Goal: Task Accomplishment & Management: Use online tool/utility

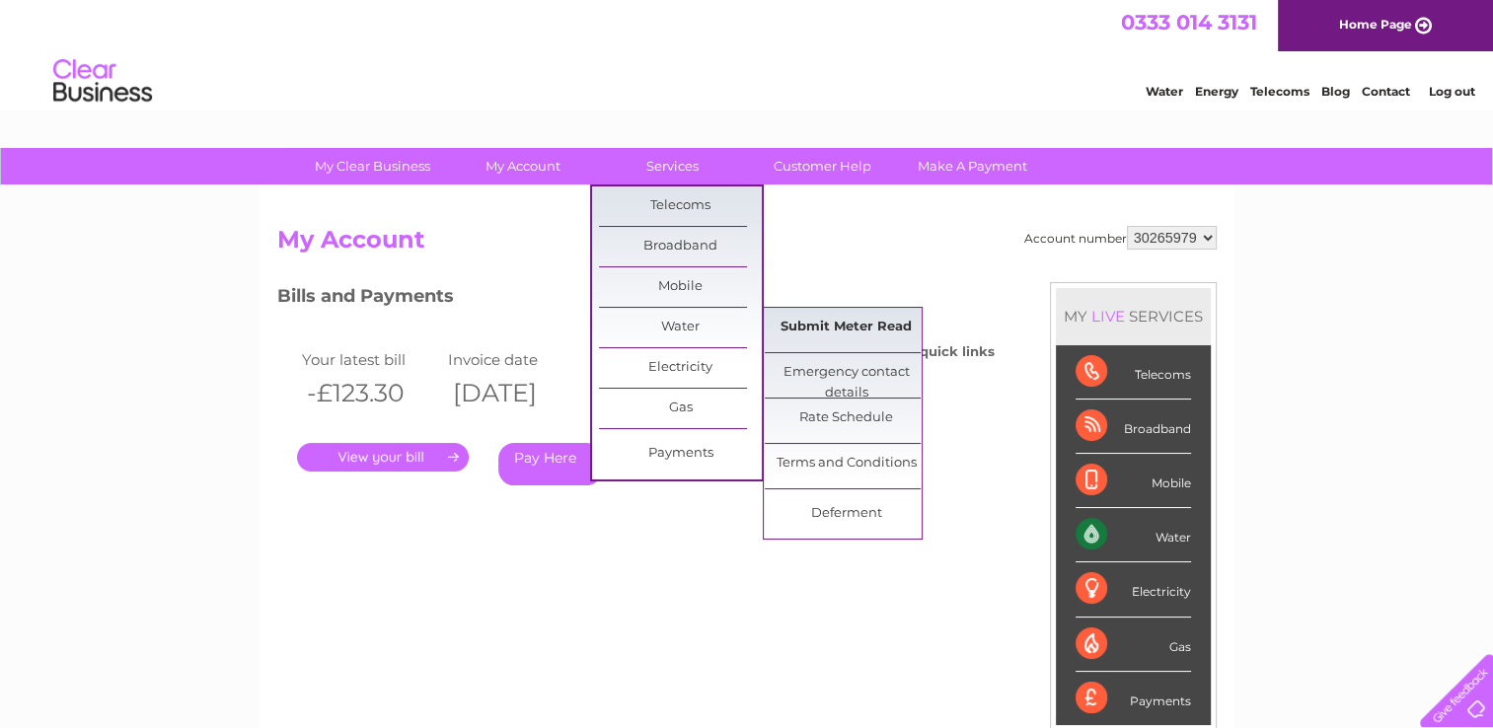
click at [829, 332] on link "Submit Meter Read" at bounding box center [846, 327] width 163 height 39
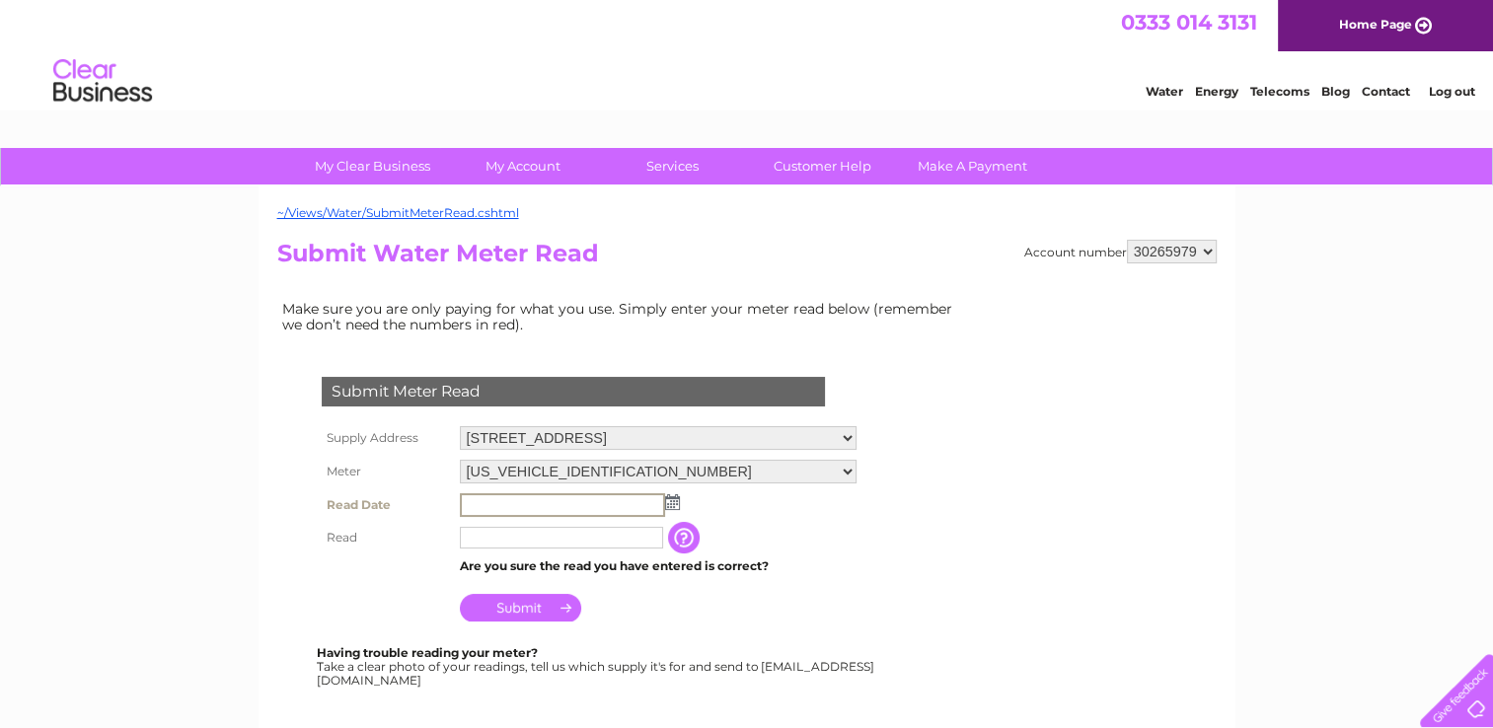
click at [475, 503] on input "text" at bounding box center [562, 505] width 205 height 24
click at [626, 468] on select "[US_VEHICLE_IDENTIFICATION_NUMBER] [US_VEHICLE_IDENTIFICATION_NUMBER] 08ELSTER-…" at bounding box center [658, 473] width 397 height 26
select select "413811"
click at [460, 460] on select "[US_VEHICLE_IDENTIFICATION_NUMBER] [US_VEHICLE_IDENTIFICATION_NUMBER] 08ELSTER-…" at bounding box center [658, 473] width 397 height 26
click at [569, 500] on input "text" at bounding box center [562, 505] width 205 height 24
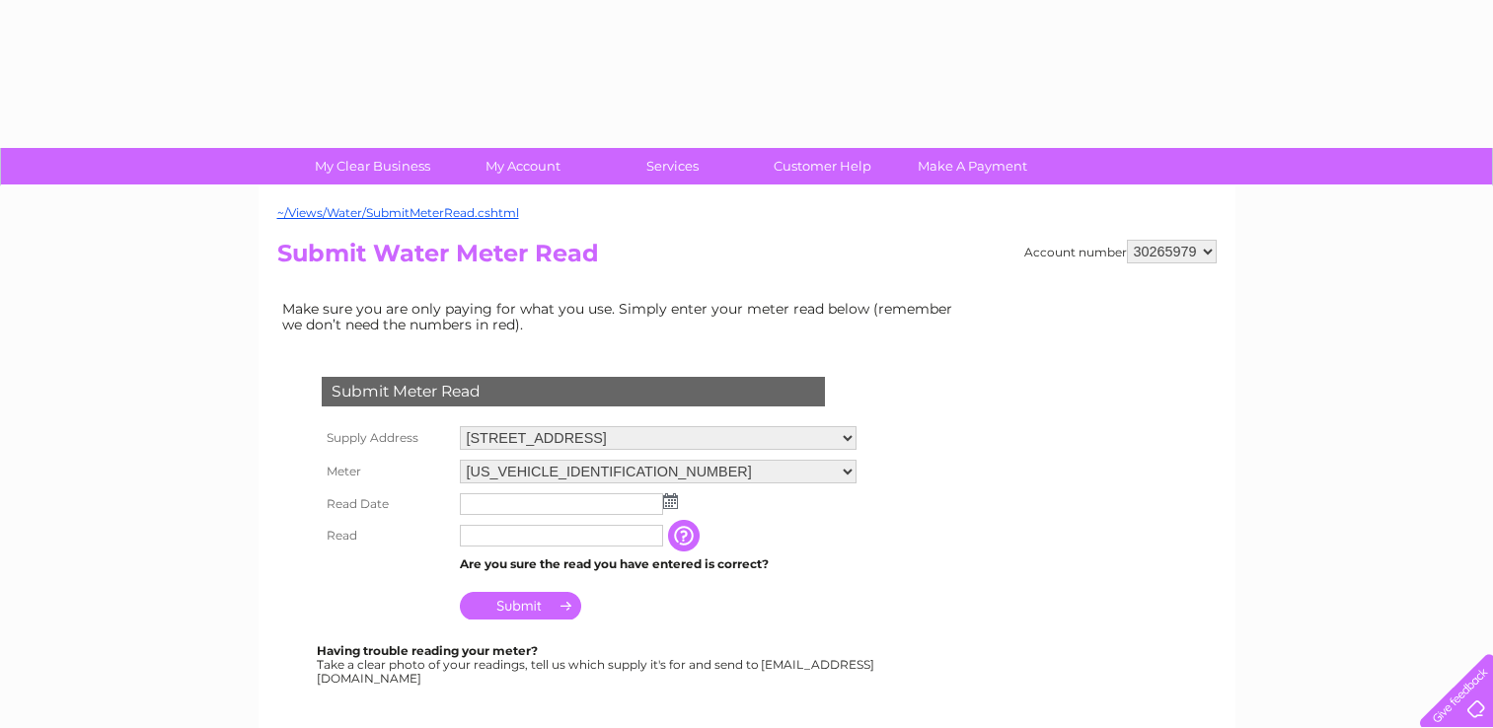
click at [666, 502] on img at bounding box center [670, 501] width 15 height 16
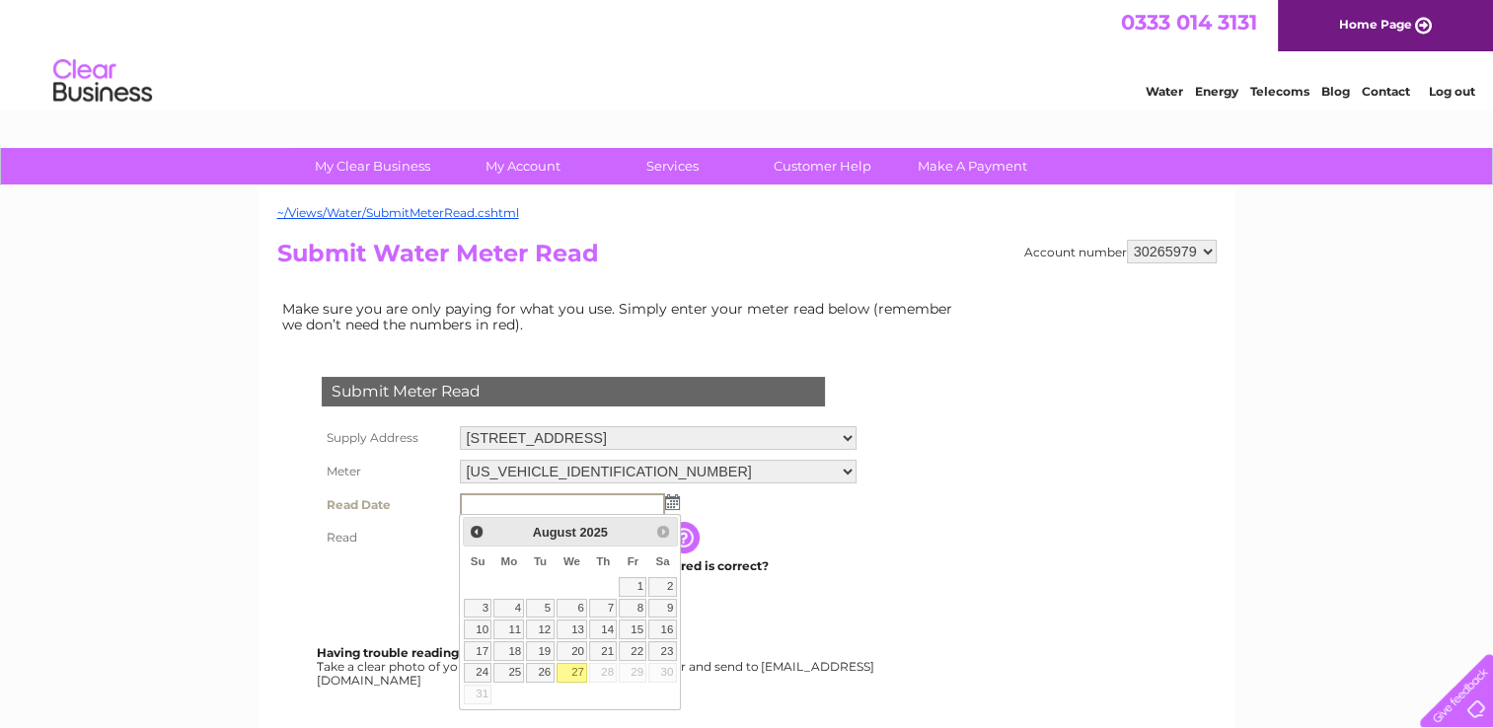
click at [579, 670] on link "27" at bounding box center [573, 673] width 32 height 20
type input "2025/08/27"
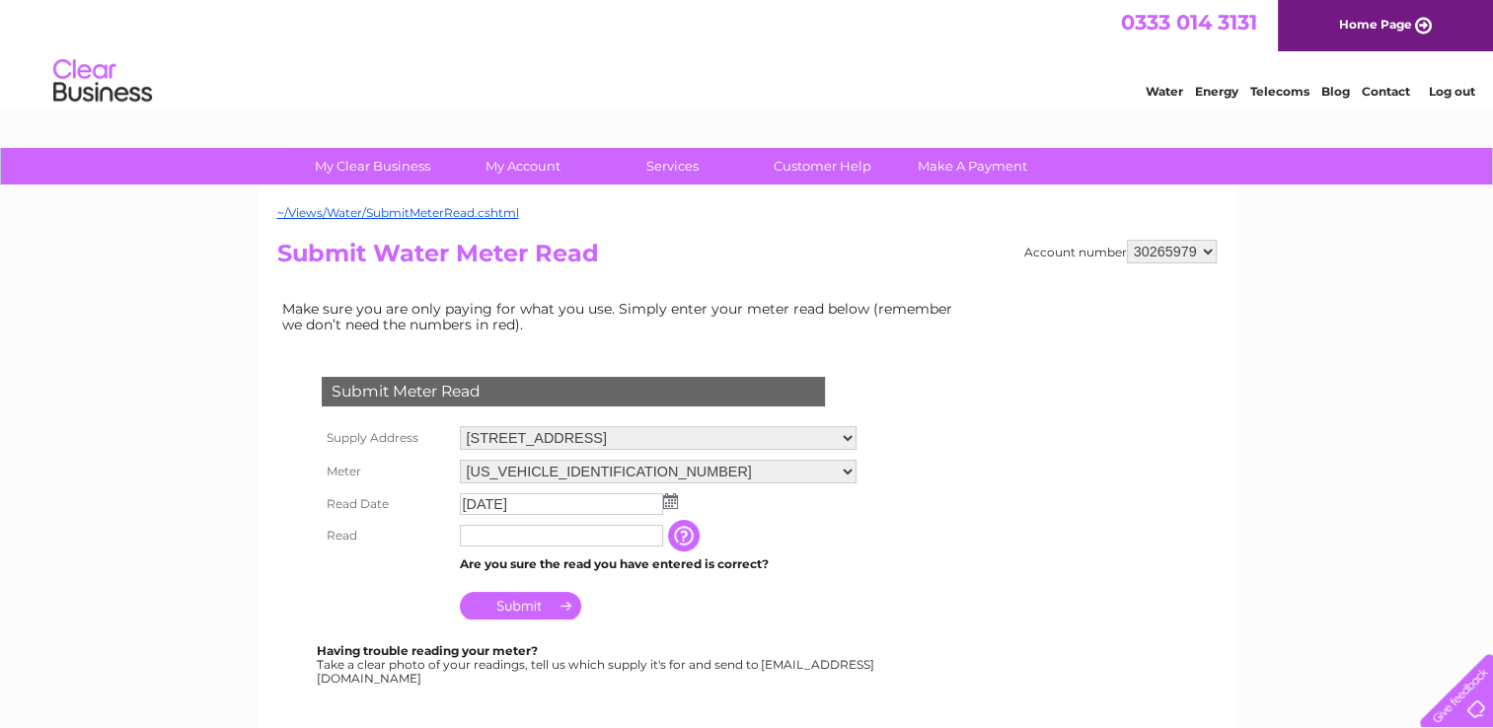
click at [579, 538] on input "text" at bounding box center [561, 536] width 203 height 22
type input "842"
click at [524, 610] on input "Submit" at bounding box center [520, 606] width 121 height 28
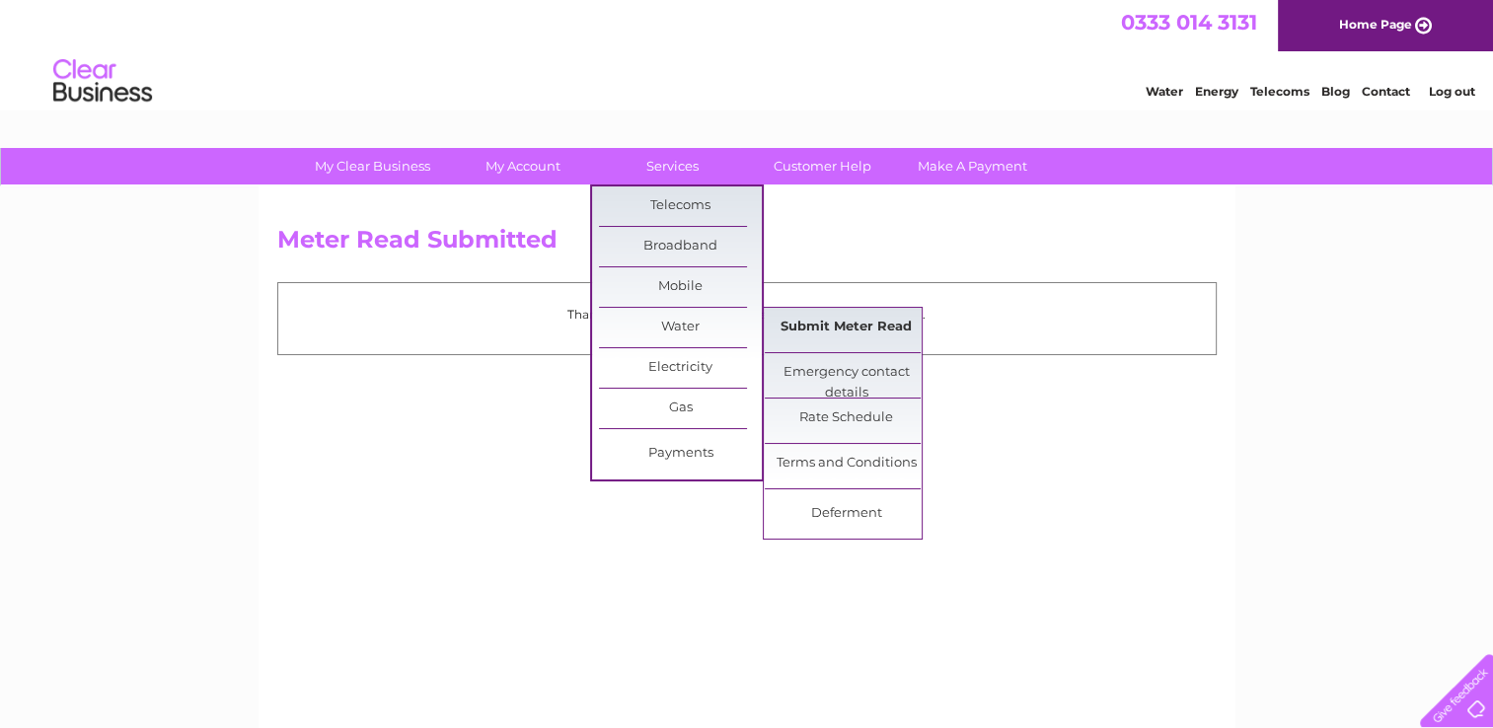
click at [830, 330] on link "Submit Meter Read" at bounding box center [846, 327] width 163 height 39
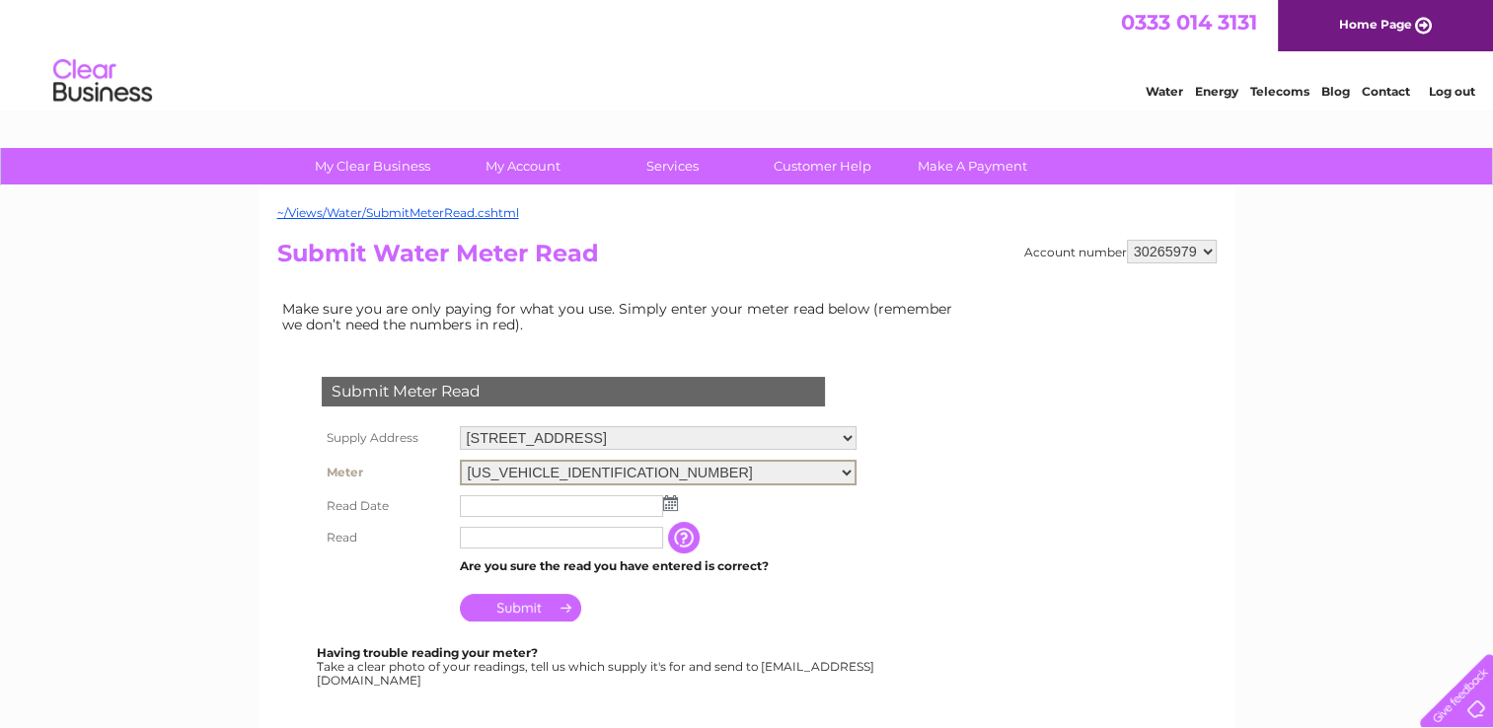
click at [606, 471] on select "06ELSTER23T061861 06ELSTER23T084793 08ELSTER-X23M130956" at bounding box center [658, 473] width 397 height 26
click at [460, 460] on select "06ELSTER23T061861 06ELSTER23T084793 08ELSTER-X23M130956" at bounding box center [658, 473] width 397 height 26
click at [555, 503] on input "text" at bounding box center [562, 505] width 205 height 24
click at [669, 502] on img at bounding box center [670, 501] width 15 height 16
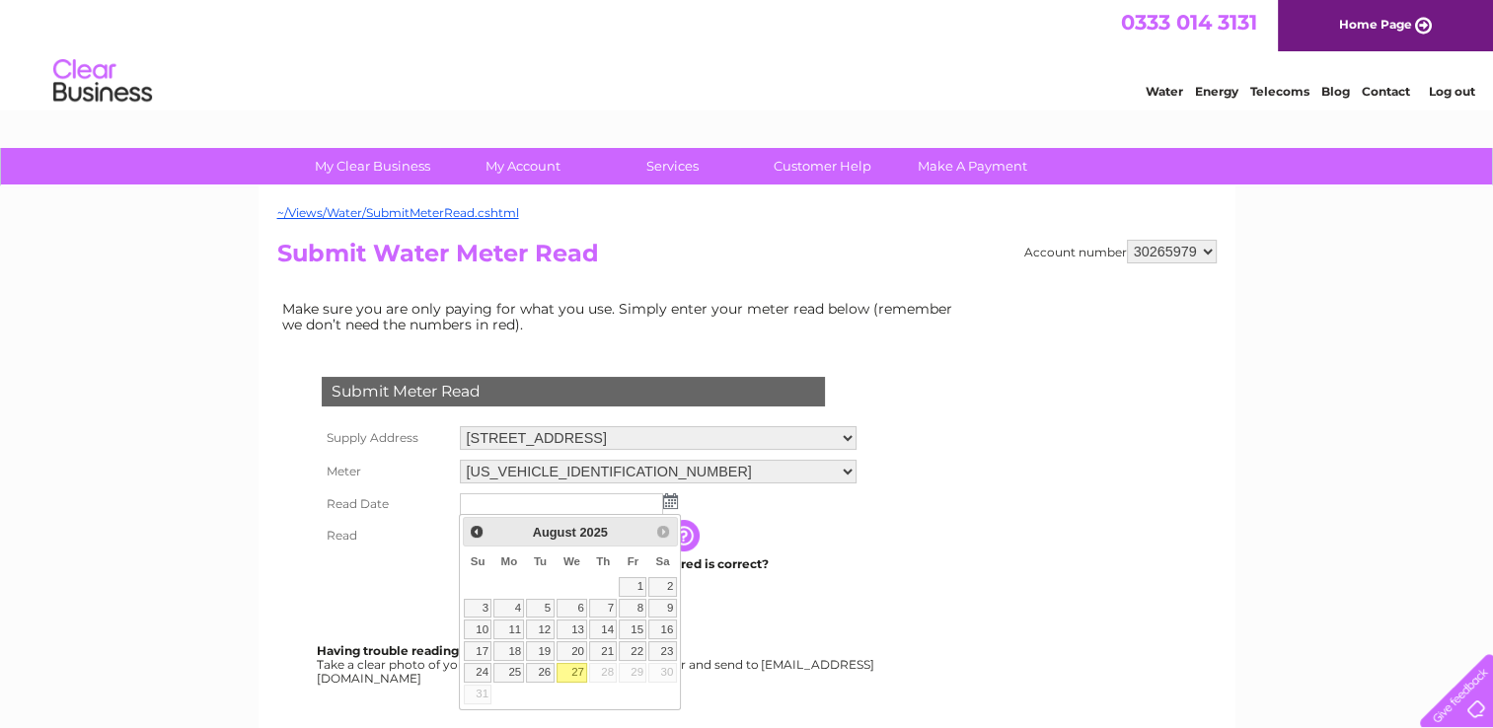
click at [578, 668] on link "27" at bounding box center [573, 673] width 32 height 20
type input "2025/08/27"
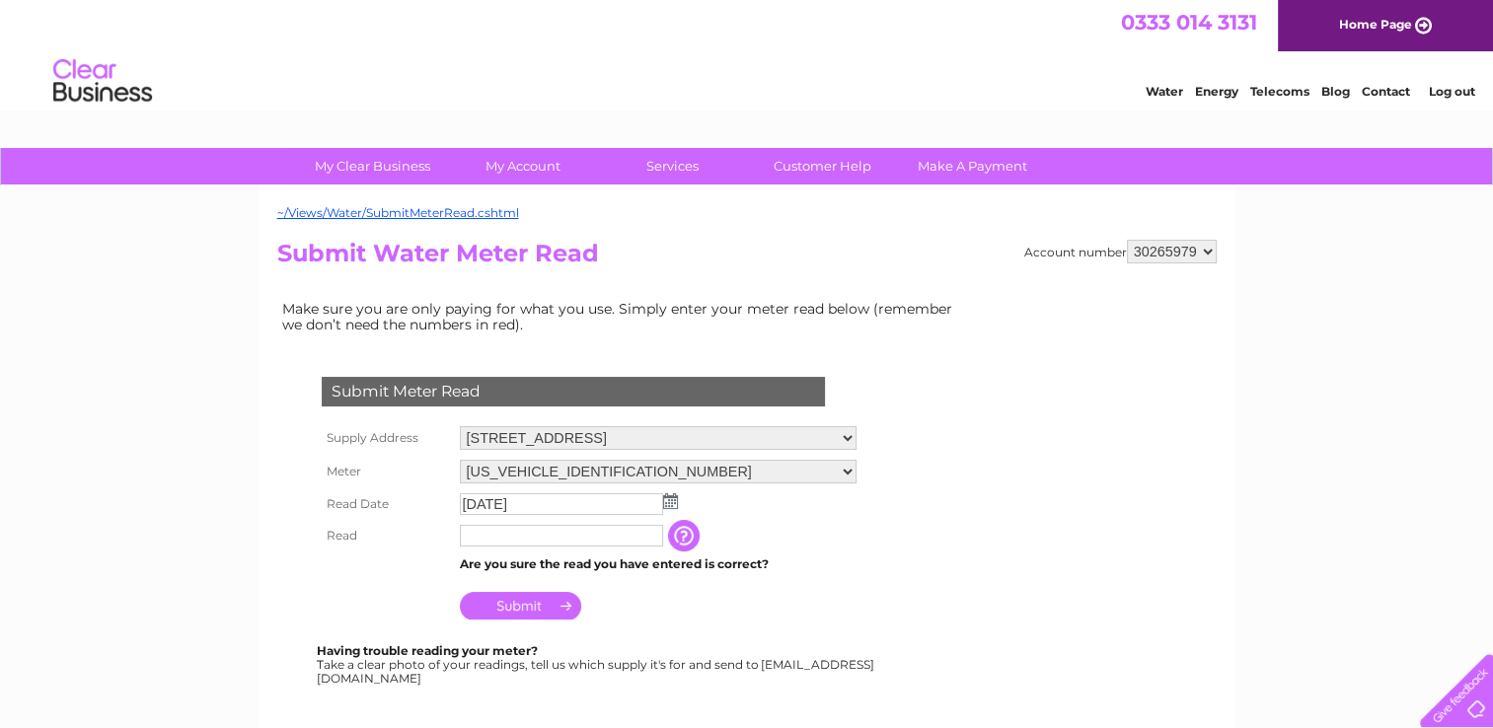
click at [502, 511] on input "2025/08/27" at bounding box center [561, 504] width 203 height 22
click at [499, 535] on input "text" at bounding box center [562, 537] width 205 height 24
type input "107"
click at [510, 611] on input "Submit" at bounding box center [520, 608] width 121 height 28
